Goal: Complete application form: Complete application form

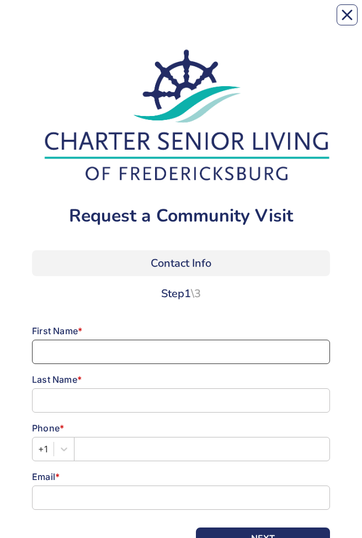
click at [172, 347] on input at bounding box center [181, 352] width 298 height 24
type input "[PERSON_NAME]"
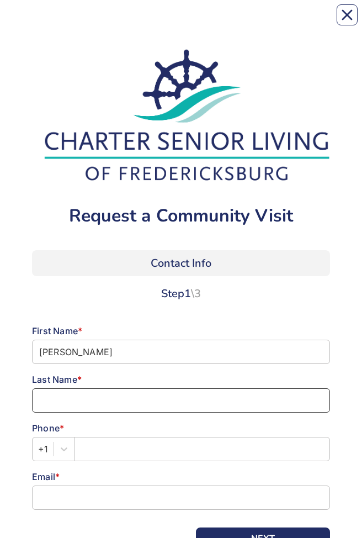
click at [114, 396] on input at bounding box center [181, 400] width 298 height 24
type input "[PERSON_NAME]"
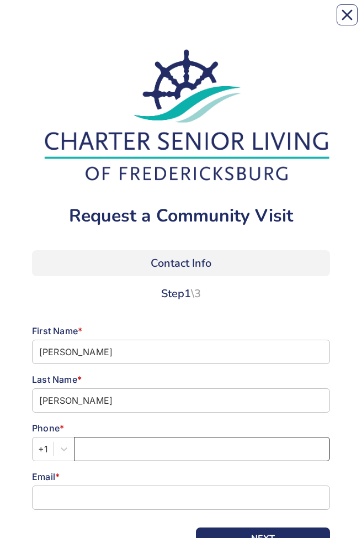
click at [106, 452] on input "text" at bounding box center [202, 449] width 256 height 24
type input "[PHONE_NUMBER]"
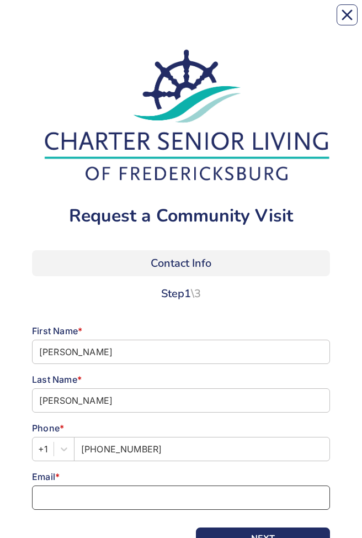
click at [109, 470] on input at bounding box center [181, 497] width 298 height 24
type input "[EMAIL_ADDRESS][DOMAIN_NAME]"
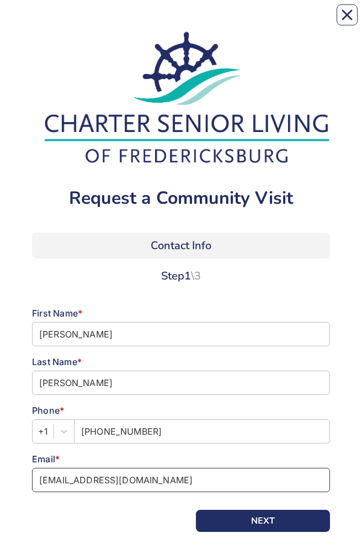
scroll to position [65, 0]
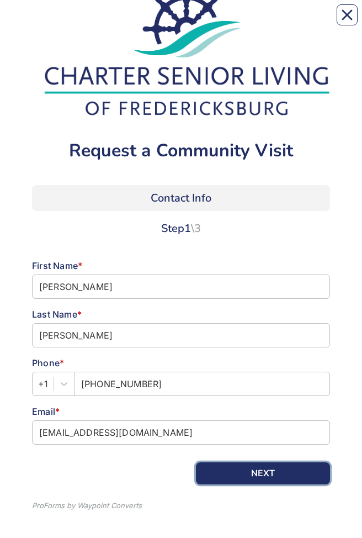
click at [284, 470] on button "NEXT" at bounding box center [263, 473] width 134 height 22
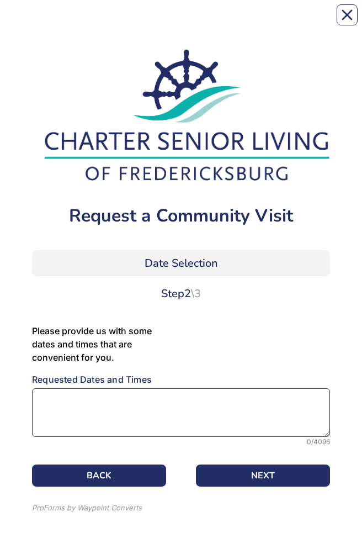
click at [118, 407] on textarea at bounding box center [181, 412] width 298 height 49
type textarea "f"
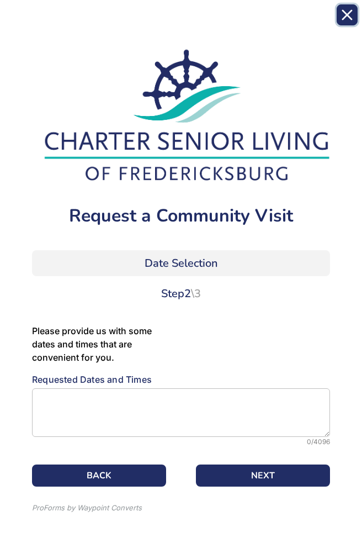
click at [352, 22] on button "Close" at bounding box center [347, 14] width 21 height 21
